Goal: Task Accomplishment & Management: Complete application form

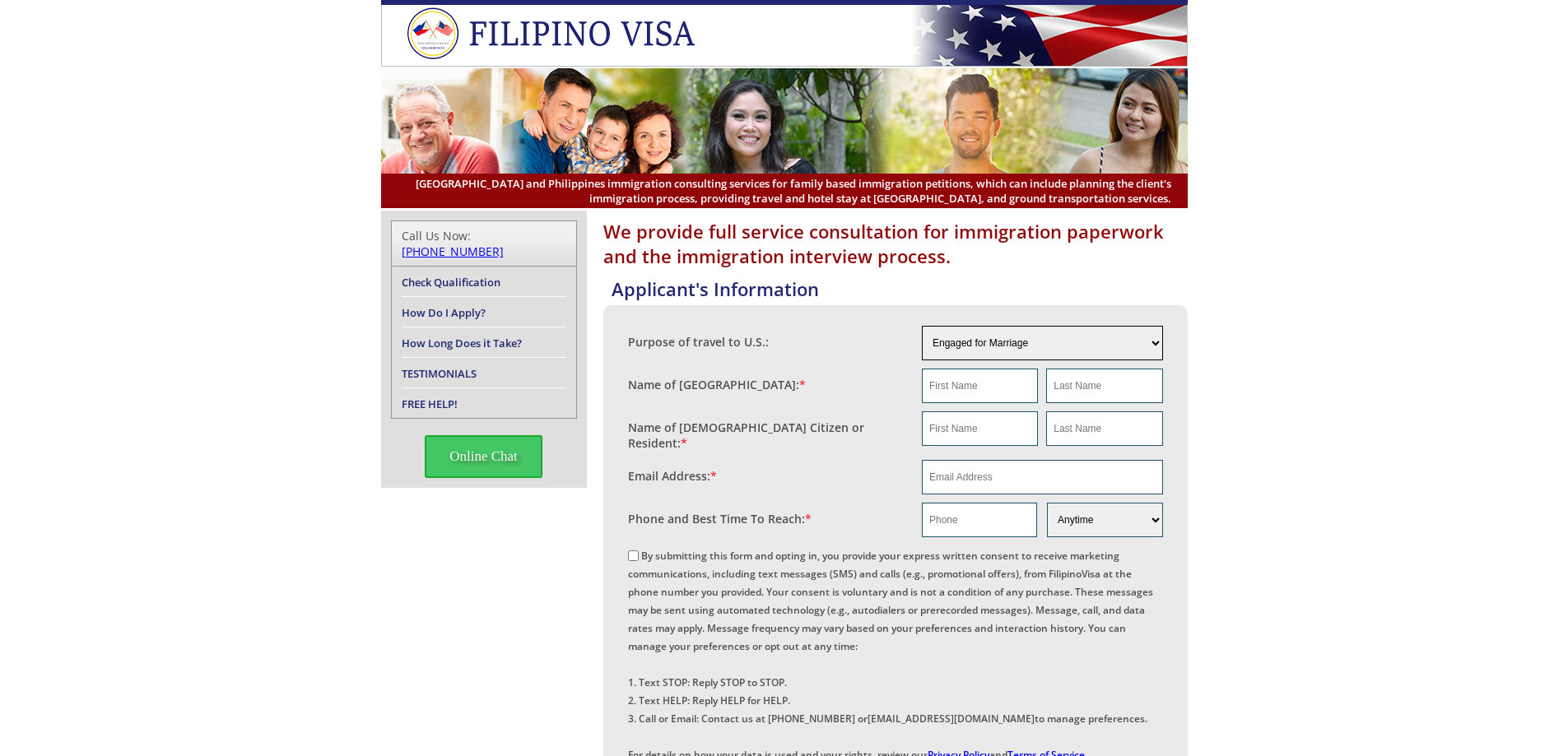
click at [1012, 346] on select "Engaged for Marriage Already Married to [DEMOGRAPHIC_DATA] Citizen / Resident F…" at bounding box center [1043, 343] width 242 height 34
select select "5"
click at [922, 326] on select "Engaged for Marriage Already Married to [DEMOGRAPHIC_DATA] Citizen / Resident F…" at bounding box center [1043, 343] width 242 height 34
click at [966, 388] on input "text" at bounding box center [980, 386] width 116 height 34
type input "Sharmyne"
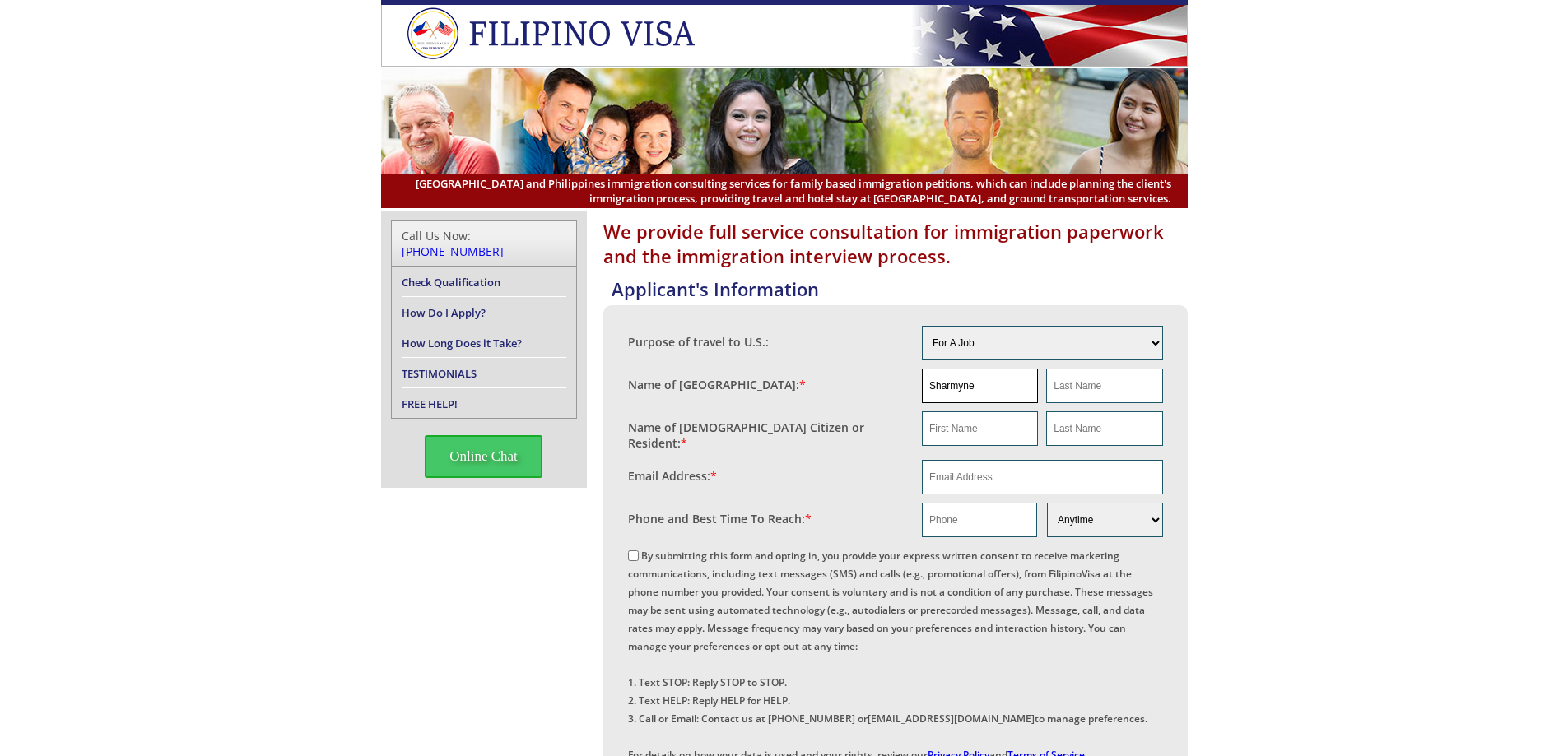
type input "[PERSON_NAME]"
type input "Sharmyne"
type input "[PERSON_NAME]"
click at [1005, 431] on input "Sharmyne" at bounding box center [980, 429] width 116 height 34
drag, startPoint x: 1007, startPoint y: 430, endPoint x: 891, endPoint y: 428, distance: 116.0
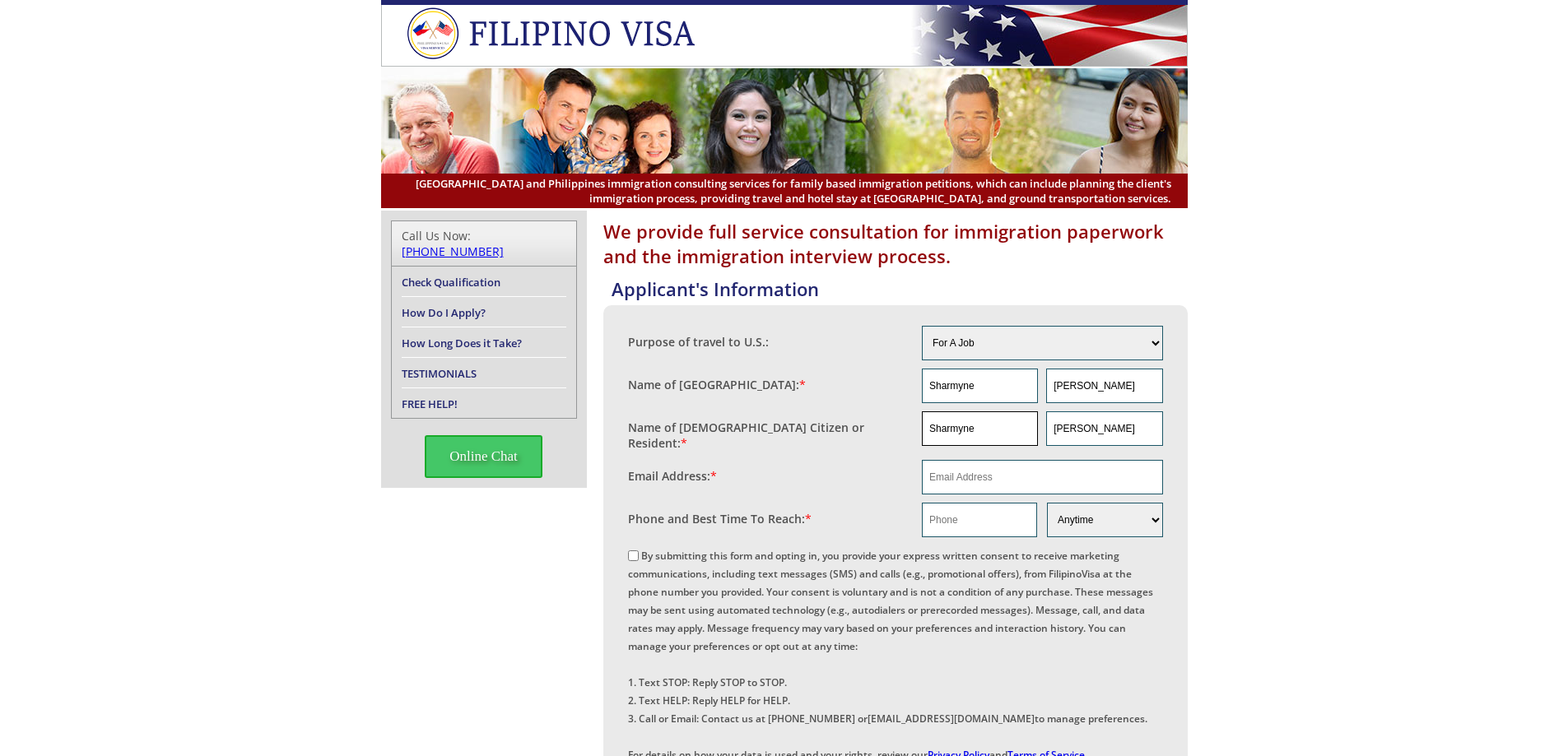
click at [891, 428] on fieldset "Name of [DEMOGRAPHIC_DATA] Citizen or Resident: * [PERSON_NAME]" at bounding box center [896, 432] width 535 height 49
click at [770, 483] on fieldset "Email Address: *" at bounding box center [896, 477] width 535 height 42
